Goal: Navigation & Orientation: Find specific page/section

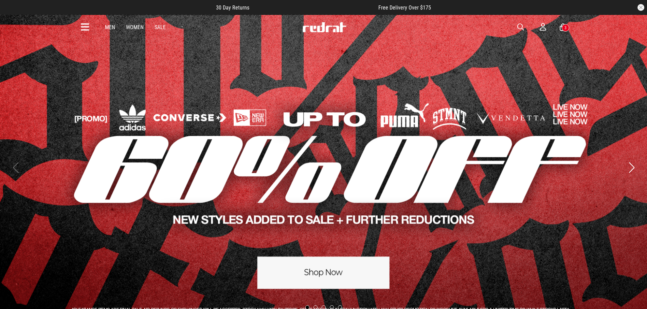
click at [85, 29] on icon at bounding box center [85, 27] width 8 height 11
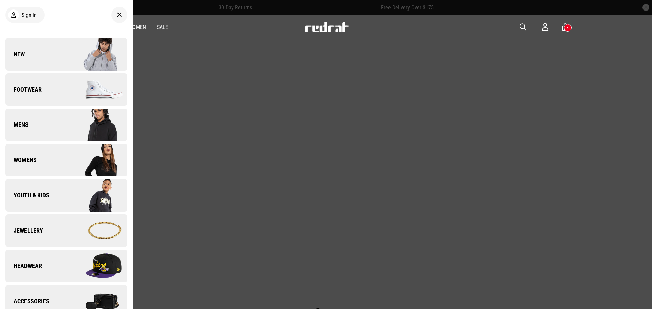
click at [60, 57] on link "New" at bounding box center [66, 54] width 122 height 33
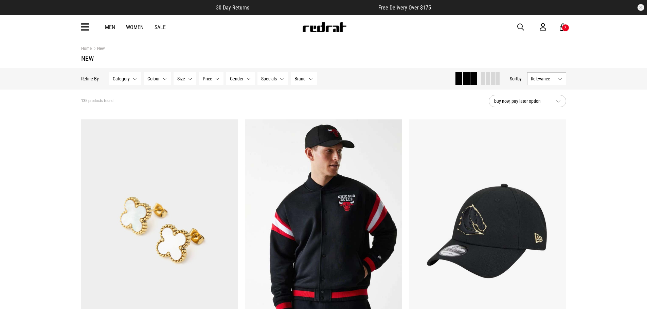
click at [491, 80] on span at bounding box center [493, 78] width 4 height 13
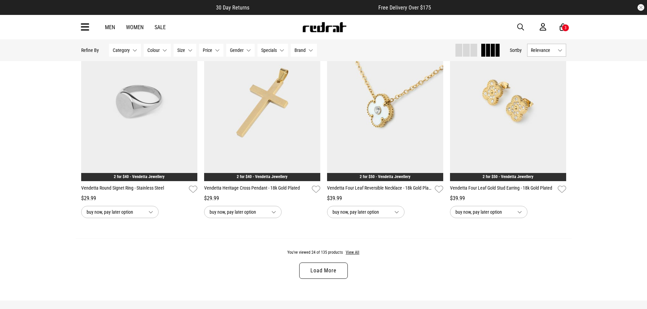
scroll to position [1291, 0]
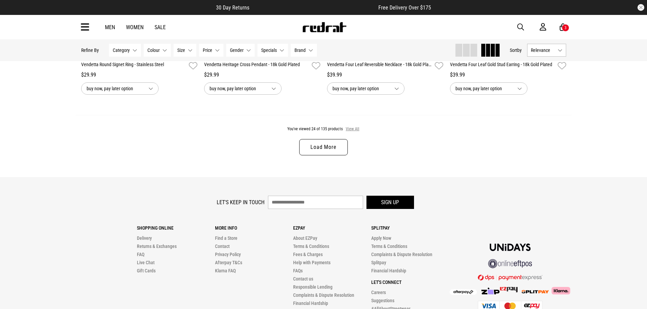
drag, startPoint x: 351, startPoint y: 132, endPoint x: 427, endPoint y: 133, distance: 76.4
click at [351, 132] on button "View All" at bounding box center [352, 129] width 14 height 6
